Goal: Transaction & Acquisition: Purchase product/service

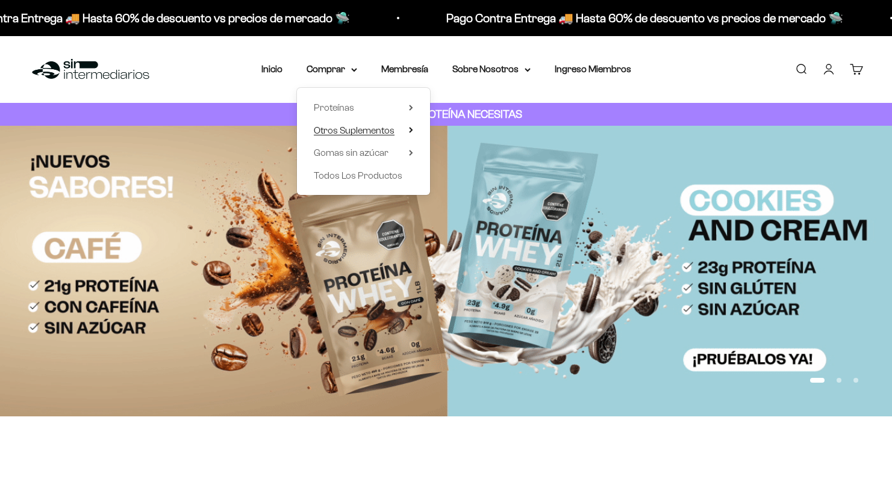
click at [340, 128] on span "Otros Suplementos" at bounding box center [354, 130] width 81 height 10
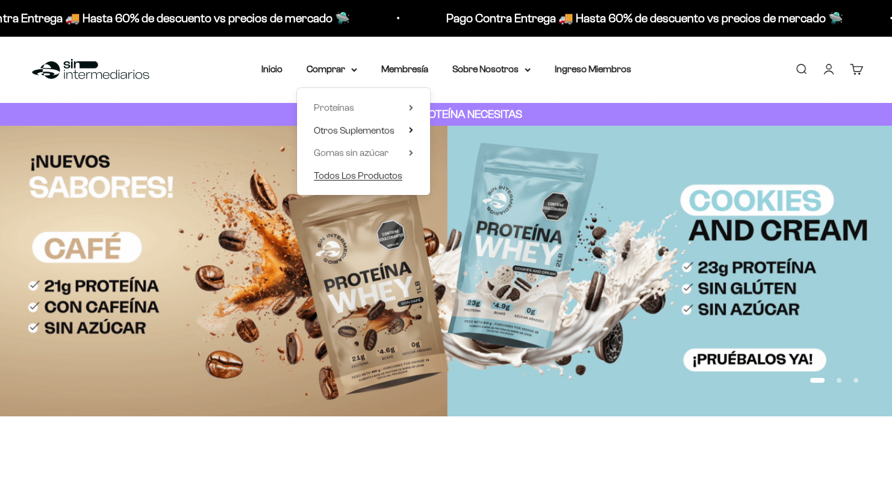
click at [331, 173] on span "Todos Los Productos" at bounding box center [358, 175] width 89 height 10
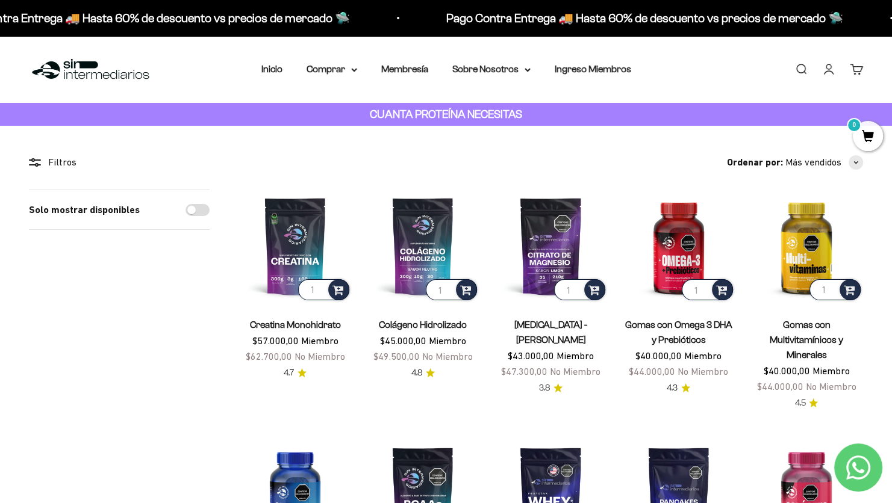
click at [192, 209] on input "Solo mostrar disponibles" at bounding box center [197, 210] width 24 height 12
checkbox input "true"
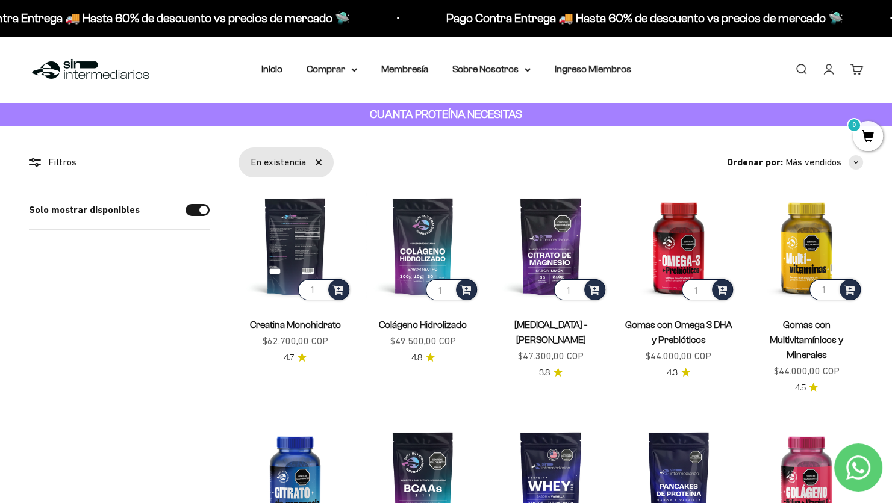
click at [290, 231] on img at bounding box center [294, 246] width 113 height 113
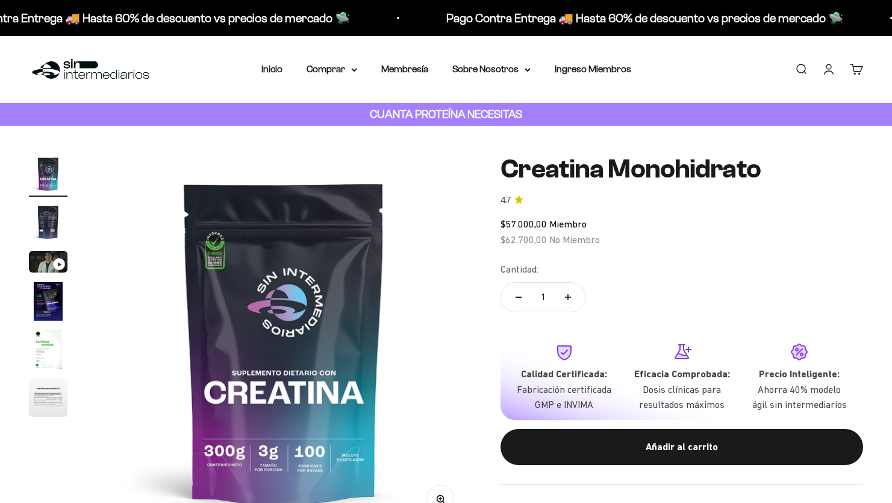
click at [50, 217] on img "Ir al artículo 2" at bounding box center [48, 222] width 39 height 39
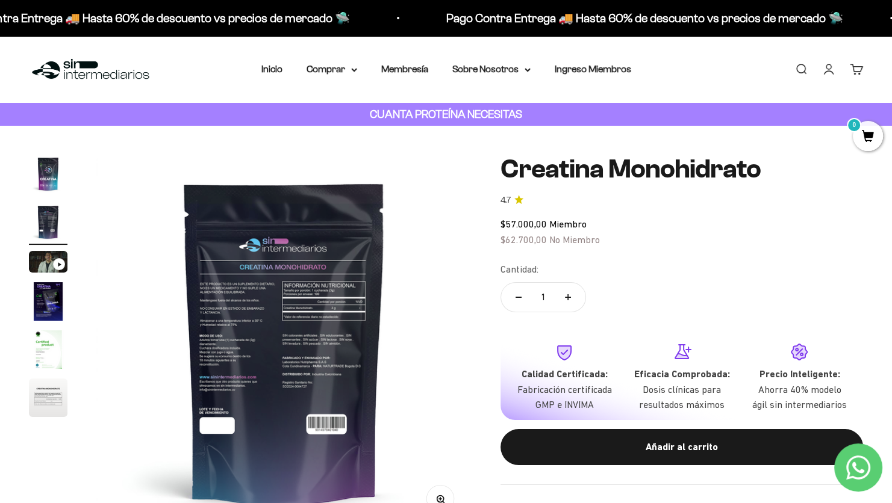
click at [331, 303] on img at bounding box center [283, 342] width 375 height 375
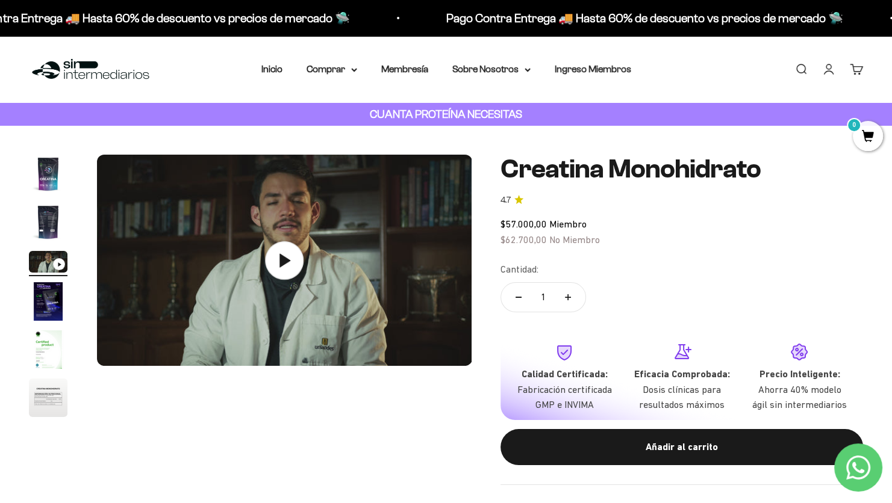
click at [38, 312] on img "Ir al artículo 4" at bounding box center [48, 301] width 39 height 39
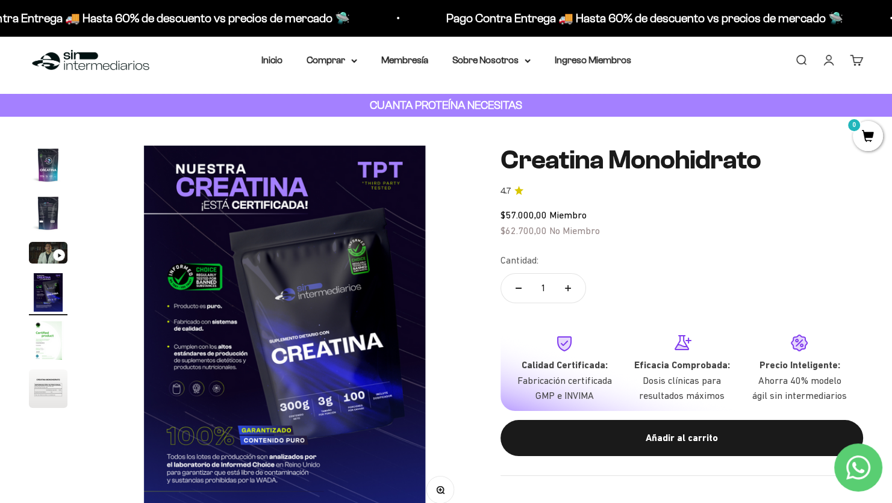
scroll to position [60, 0]
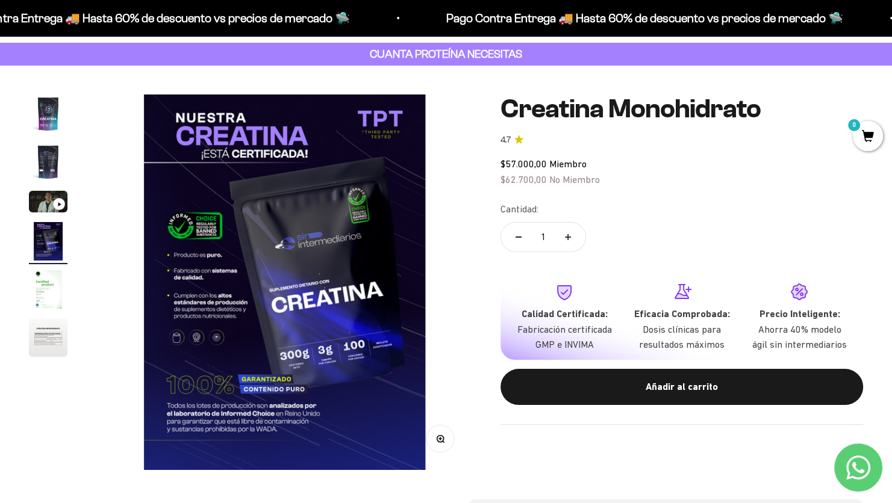
click at [43, 314] on page-dots at bounding box center [48, 228] width 39 height 266
click at [43, 306] on img "Ir al artículo 5" at bounding box center [48, 289] width 39 height 39
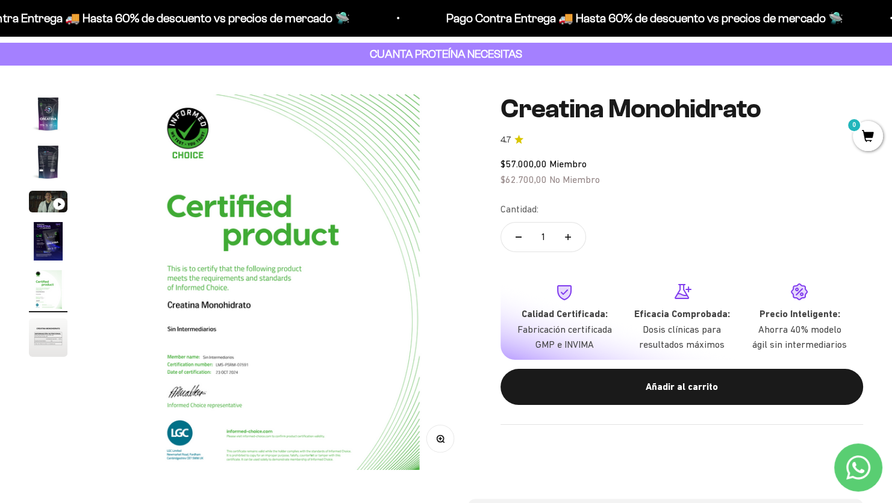
scroll to position [0, 1558]
click at [50, 337] on img "Ir al artículo 6" at bounding box center [48, 338] width 39 height 39
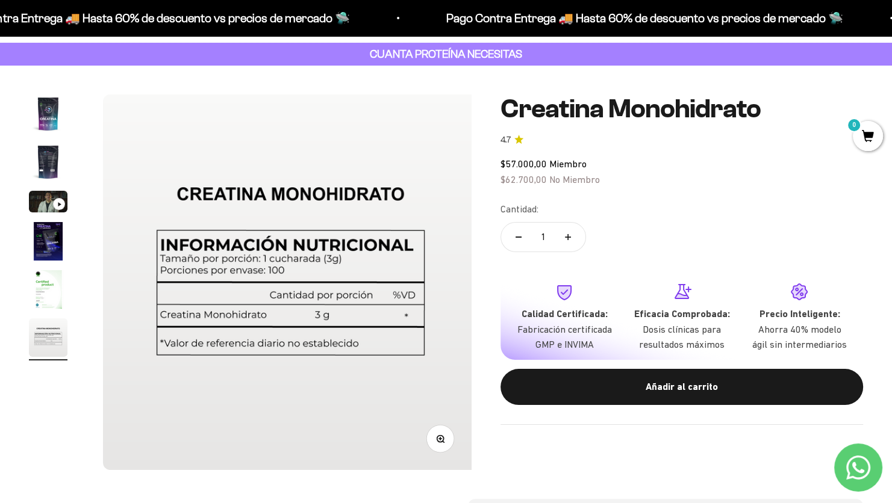
scroll to position [0, 1948]
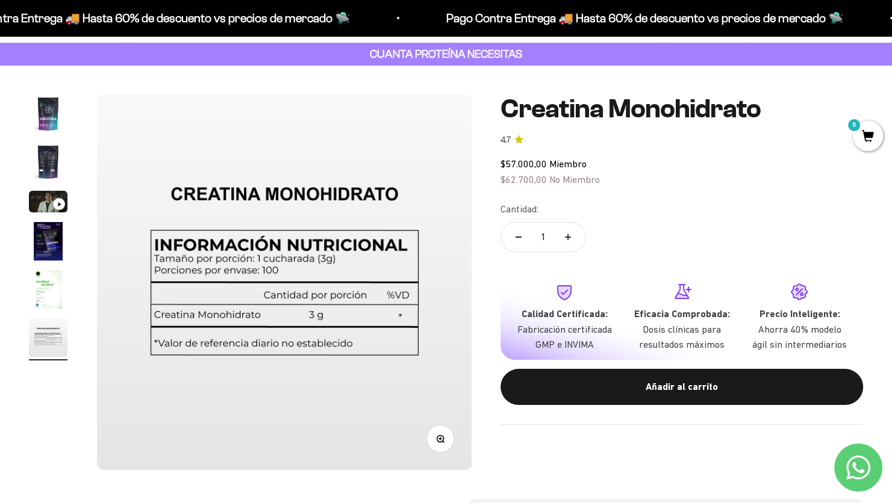
click at [43, 123] on img "Ir al artículo 1" at bounding box center [48, 114] width 39 height 39
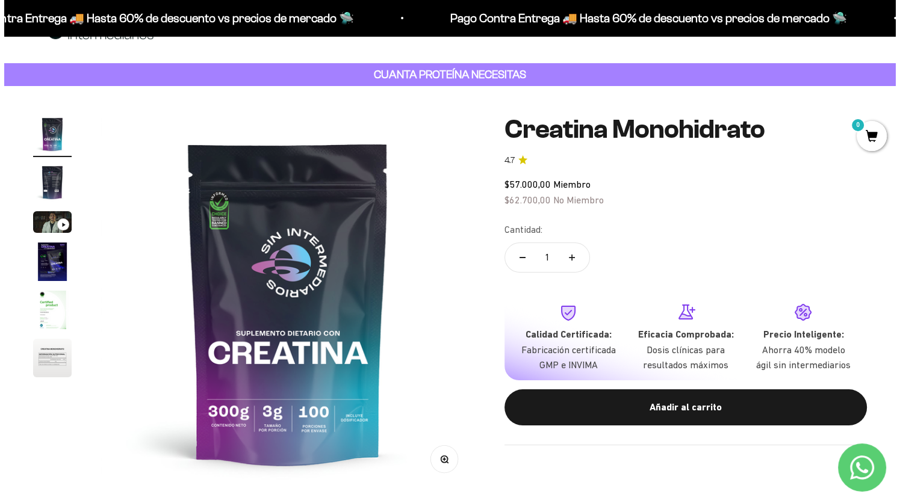
scroll to position [60, 0]
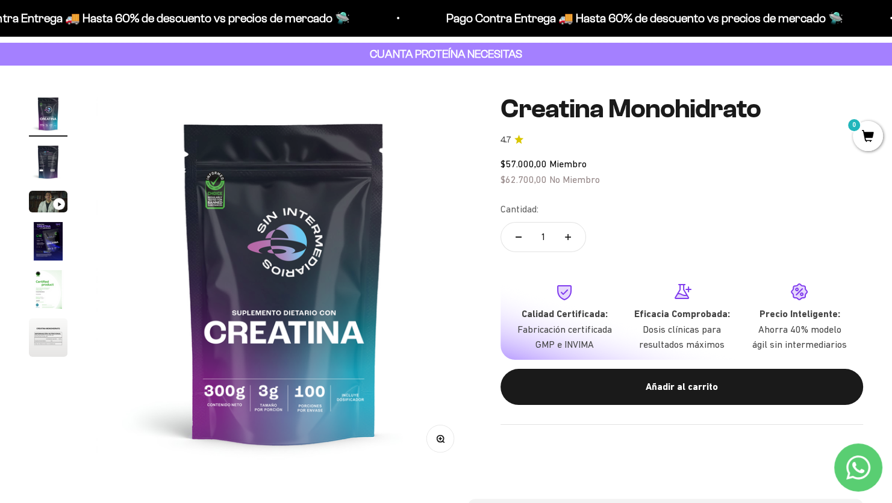
click at [571, 236] on button "Aumentar cantidad" at bounding box center [567, 237] width 35 height 29
click at [513, 238] on button "Reducir cantidad" at bounding box center [518, 237] width 35 height 29
type input "1"
click at [513, 238] on button "Reducir cantidad" at bounding box center [518, 237] width 35 height 29
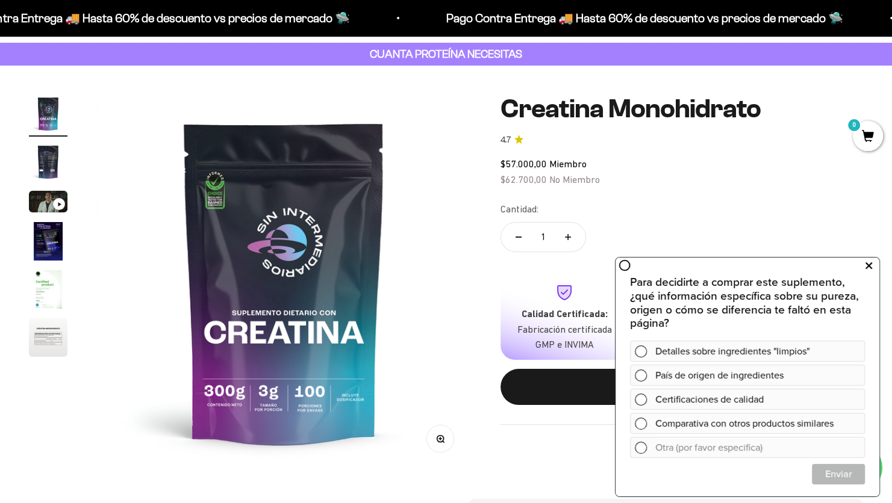
click at [870, 274] on button at bounding box center [868, 265] width 22 height 19
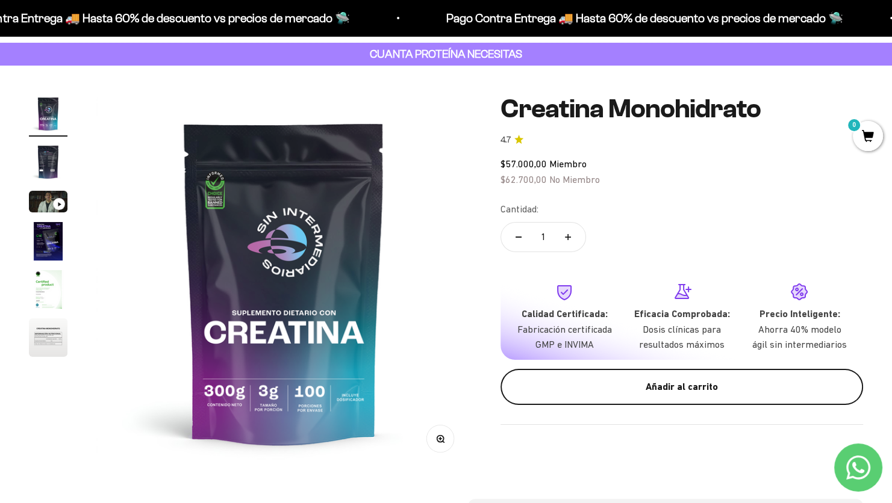
click at [683, 393] on div "Añadir al carrito" at bounding box center [681, 387] width 314 height 16
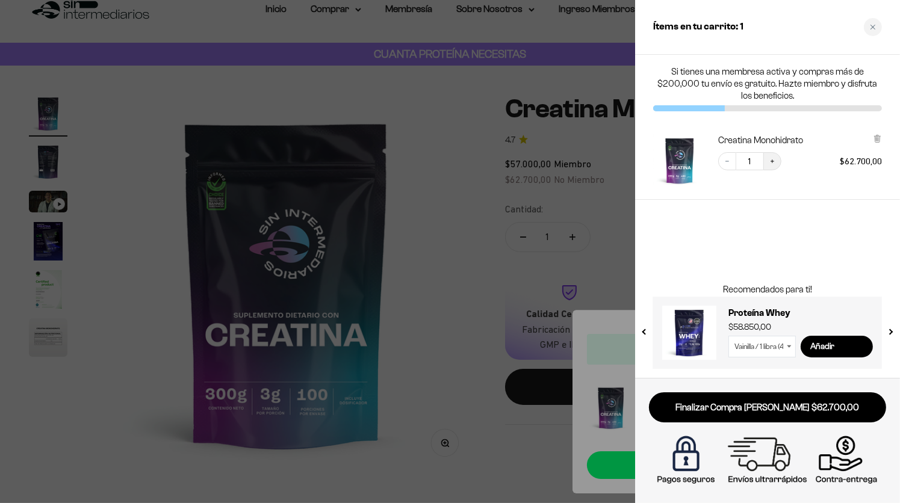
click at [776, 164] on button "Increase quantity" at bounding box center [772, 161] width 18 height 18
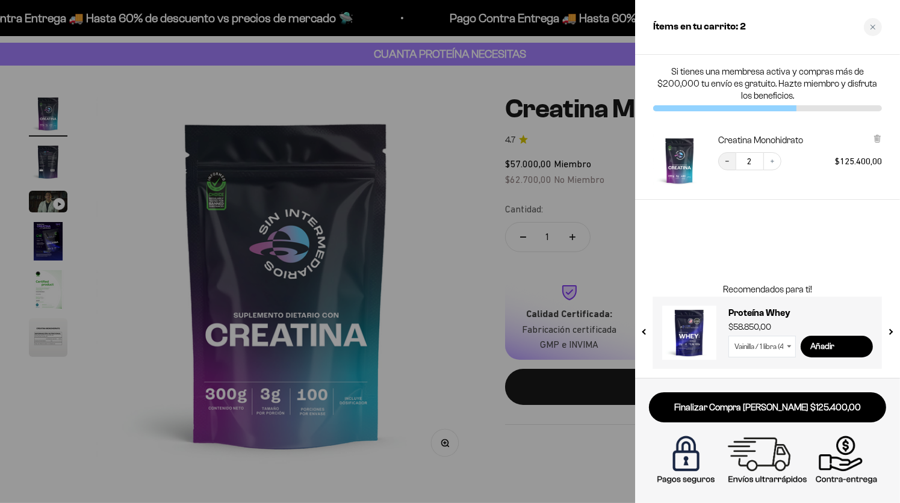
click at [727, 159] on icon "Decrease quantity" at bounding box center [727, 161] width 7 height 7
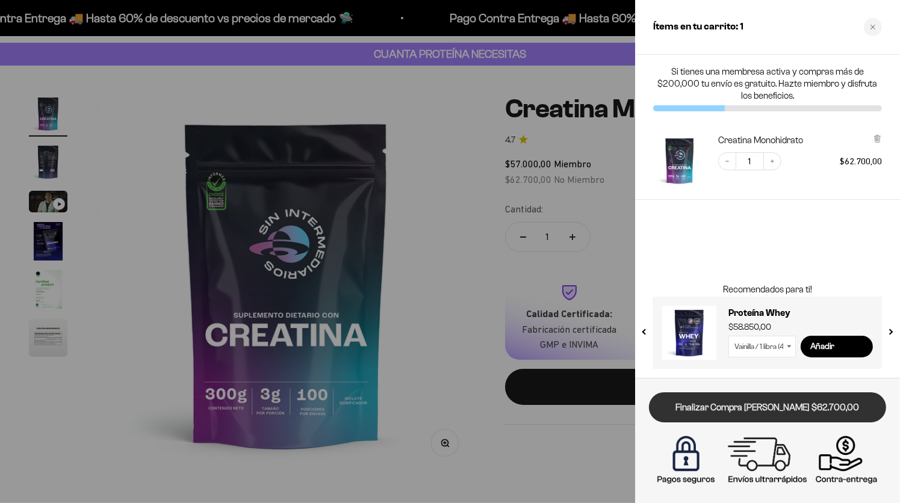
click at [768, 411] on link "Finalizar Compra [PERSON_NAME] $62.700,00" at bounding box center [767, 408] width 237 height 31
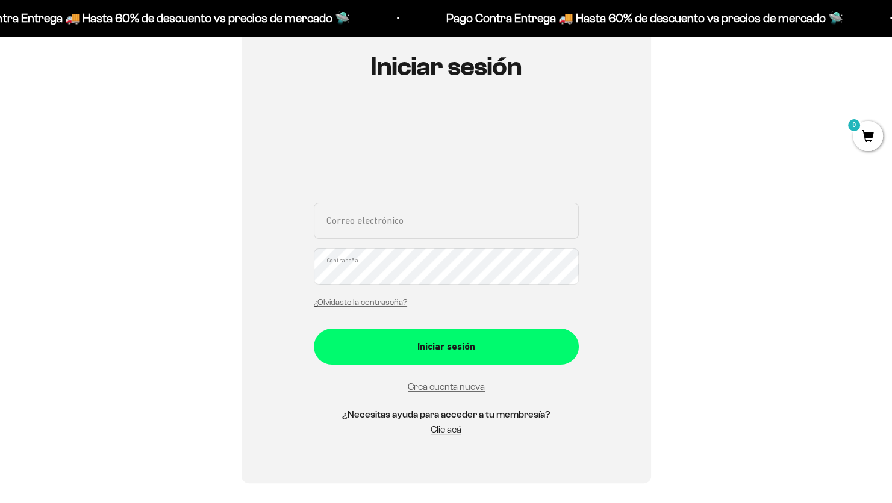
scroll to position [181, 0]
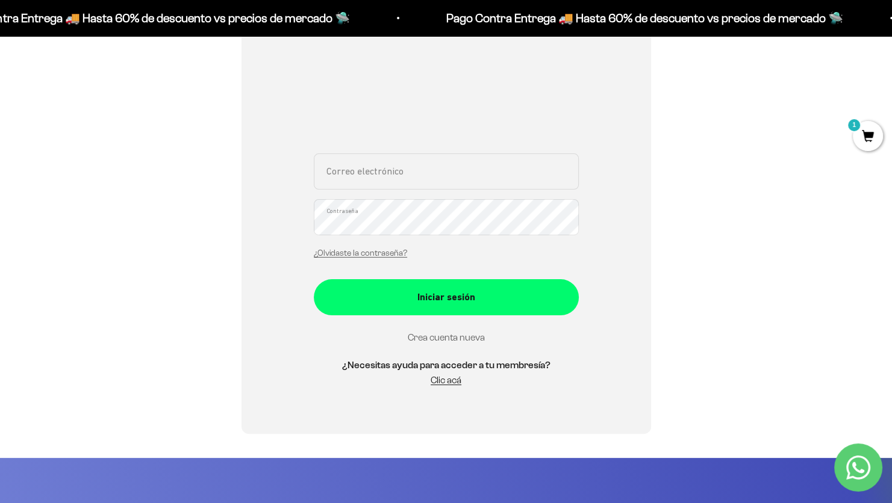
click at [442, 335] on link "Crea cuenta nueva" at bounding box center [446, 337] width 77 height 10
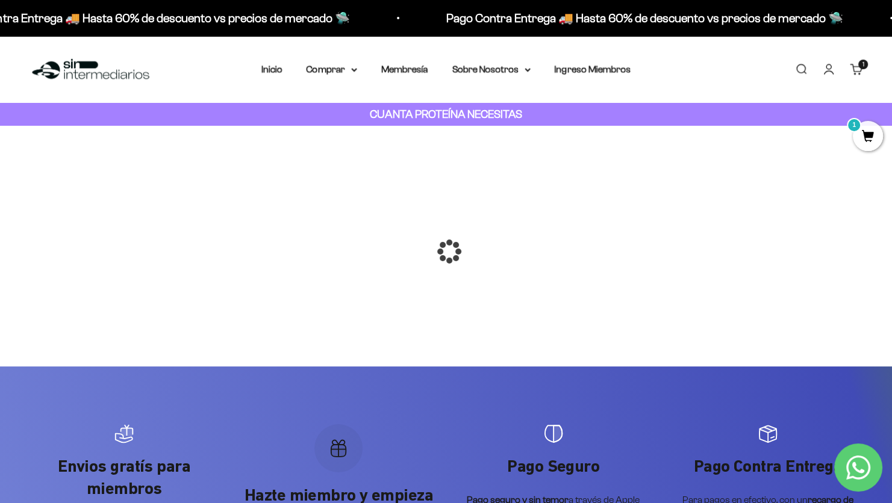
click at [863, 131] on span "1" at bounding box center [868, 136] width 30 height 30
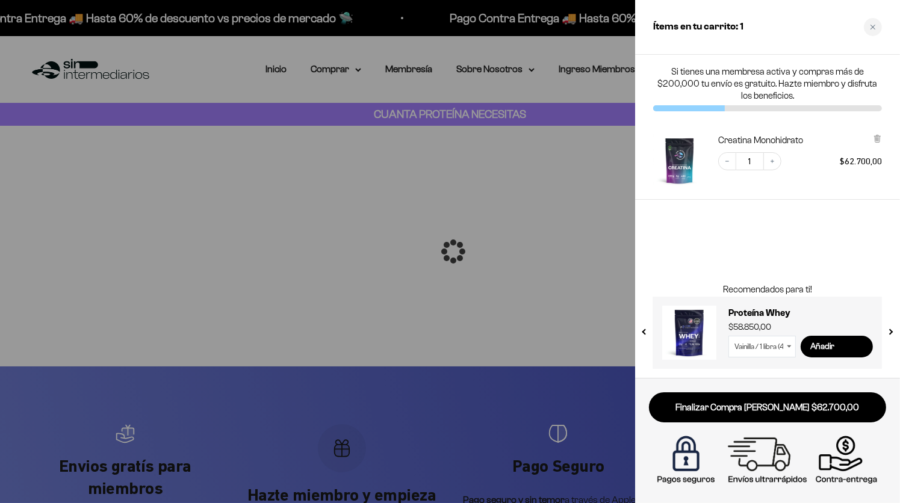
click at [769, 412] on link "Finalizar Compra [PERSON_NAME] $62.700,00" at bounding box center [767, 408] width 237 height 31
